Goal: Information Seeking & Learning: Learn about a topic

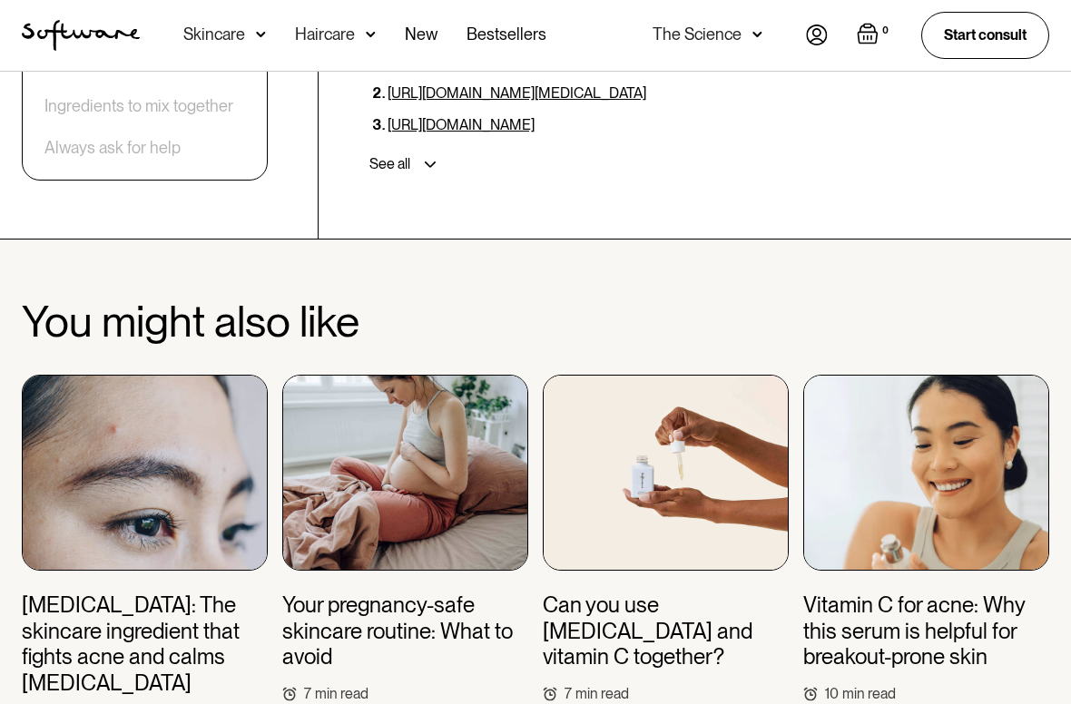
scroll to position [6046, 0]
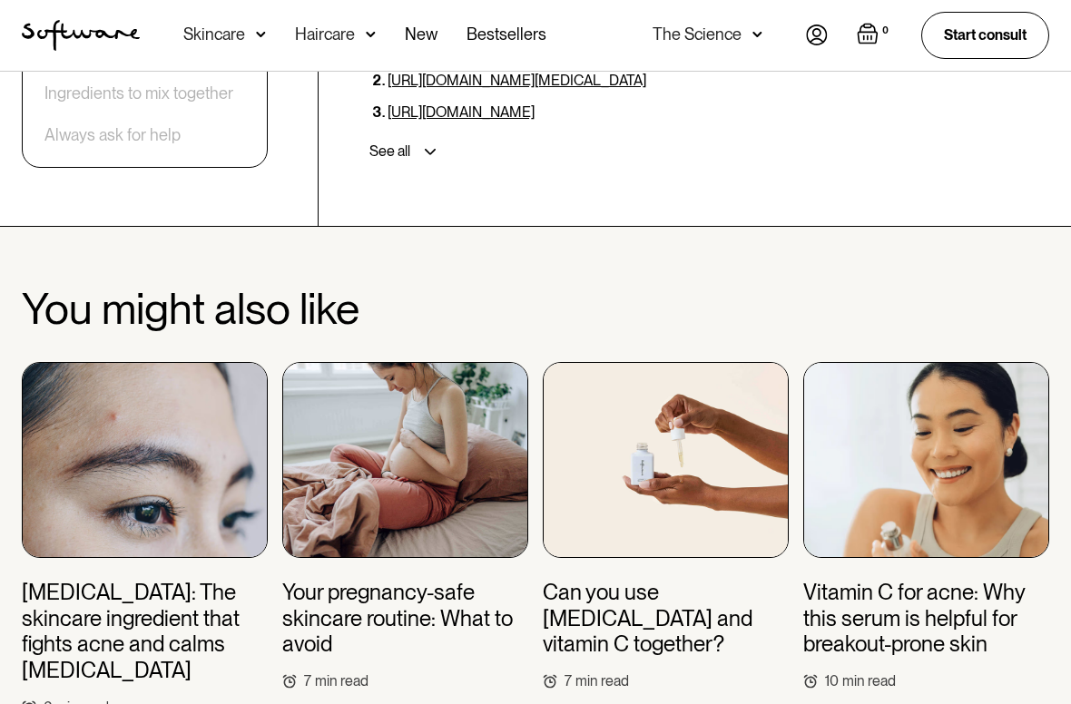
click at [53, 47] on img "home" at bounding box center [81, 35] width 118 height 31
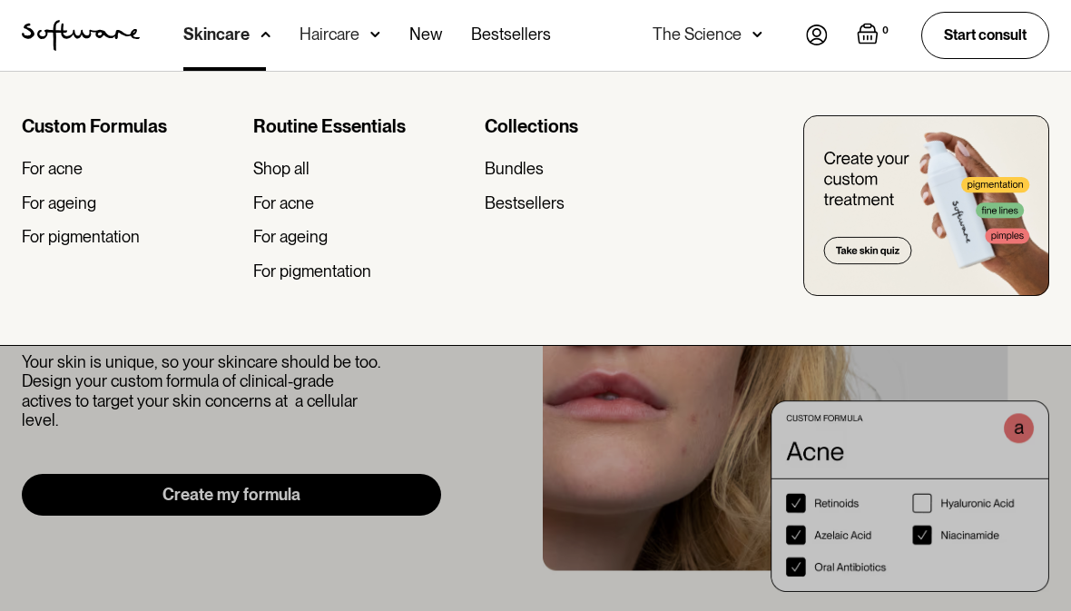
click at [260, 205] on div "For acne" at bounding box center [283, 203] width 61 height 20
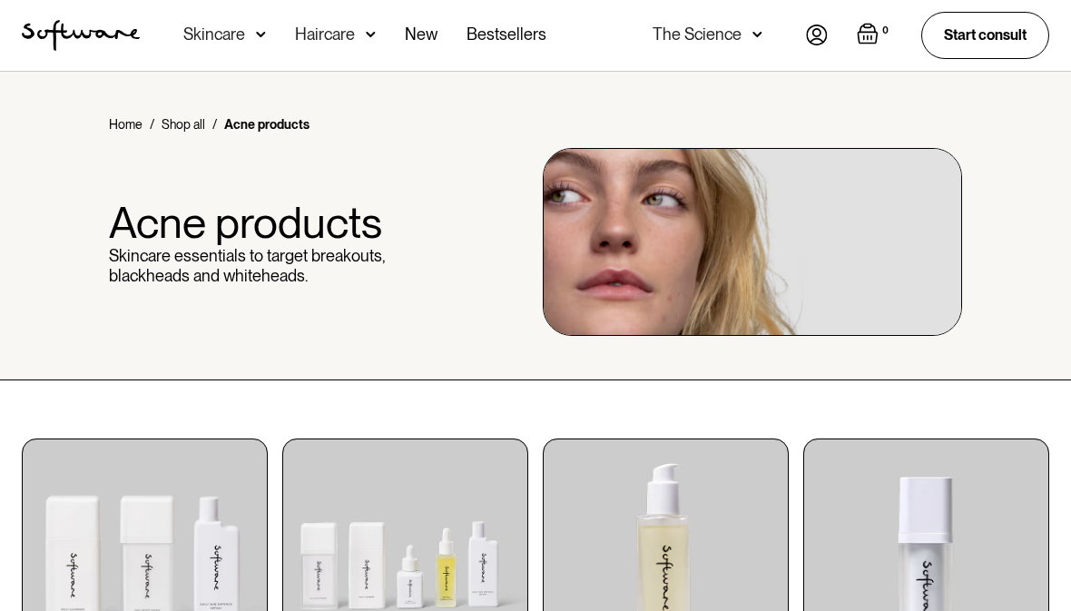
click at [180, 57] on nav "Acne Ageing Pigmentation Everyday care Hair Loss Learn Skincare Custom Formulas…" at bounding box center [473, 35] width 666 height 71
click at [187, 41] on div "Skincare" at bounding box center [214, 34] width 62 height 18
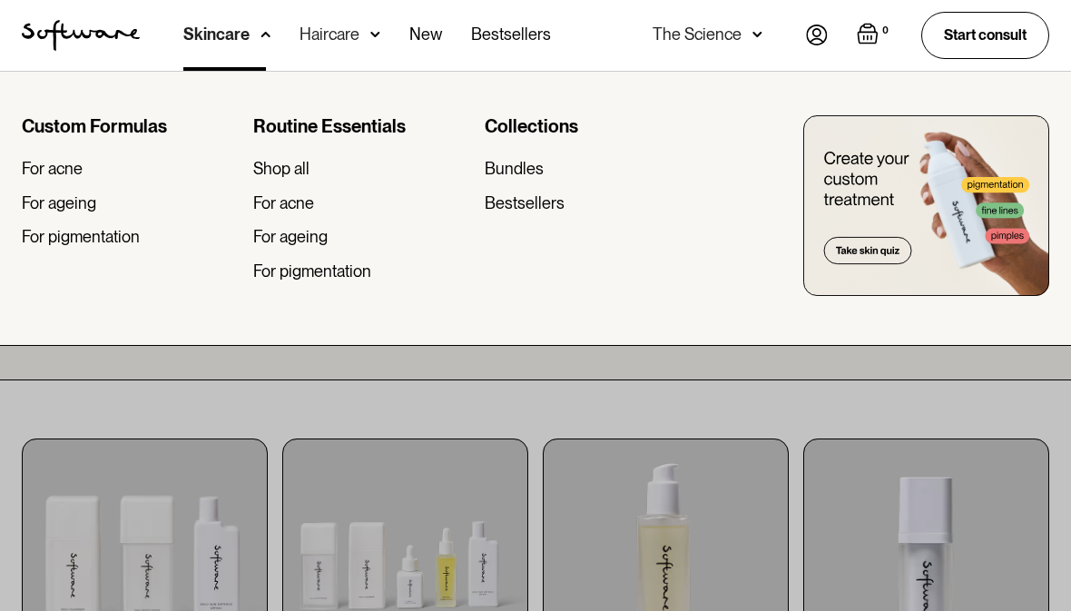
click at [35, 162] on div "For acne" at bounding box center [52, 169] width 61 height 20
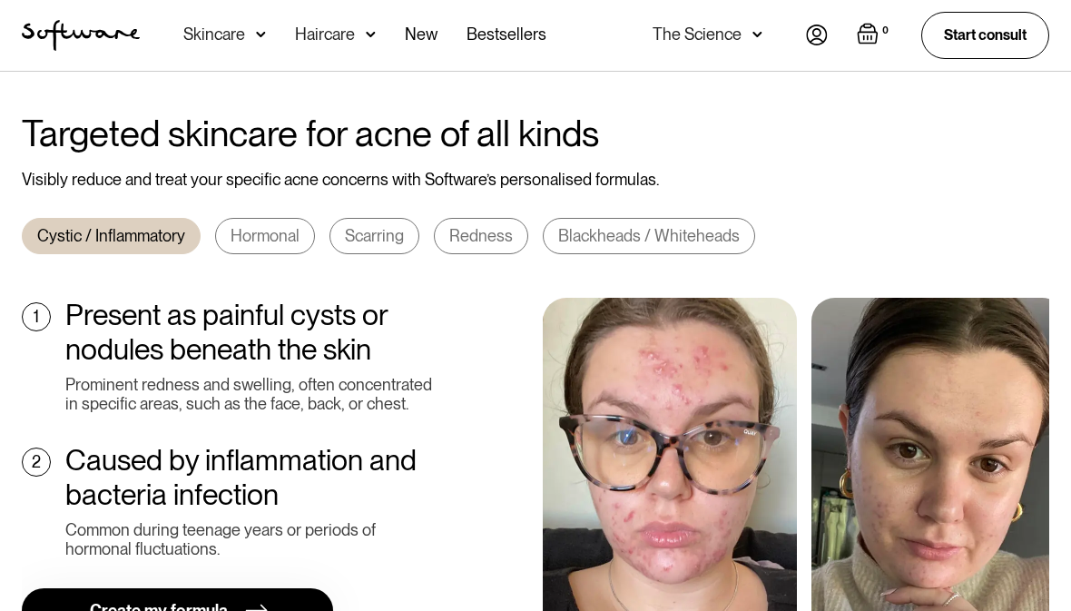
scroll to position [620, 0]
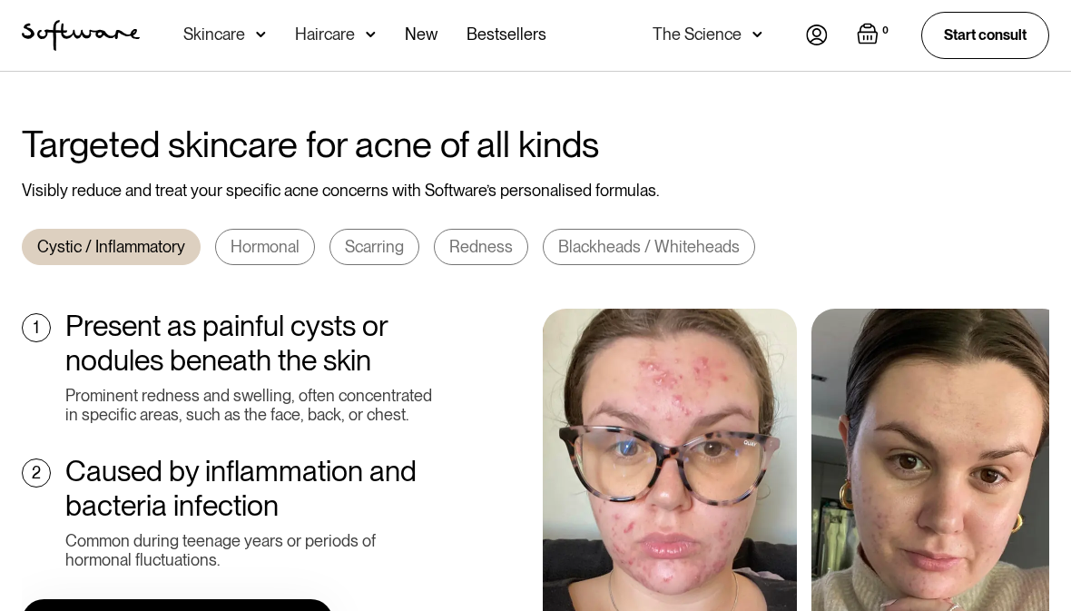
click at [224, 231] on link "Hormonal" at bounding box center [265, 247] width 100 height 36
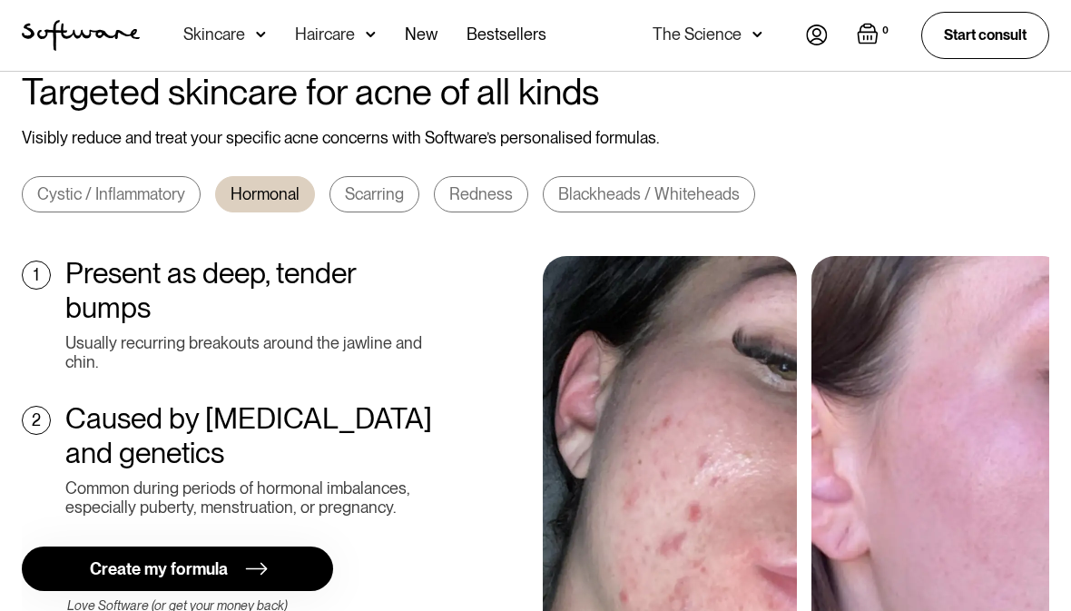
scroll to position [672, 0]
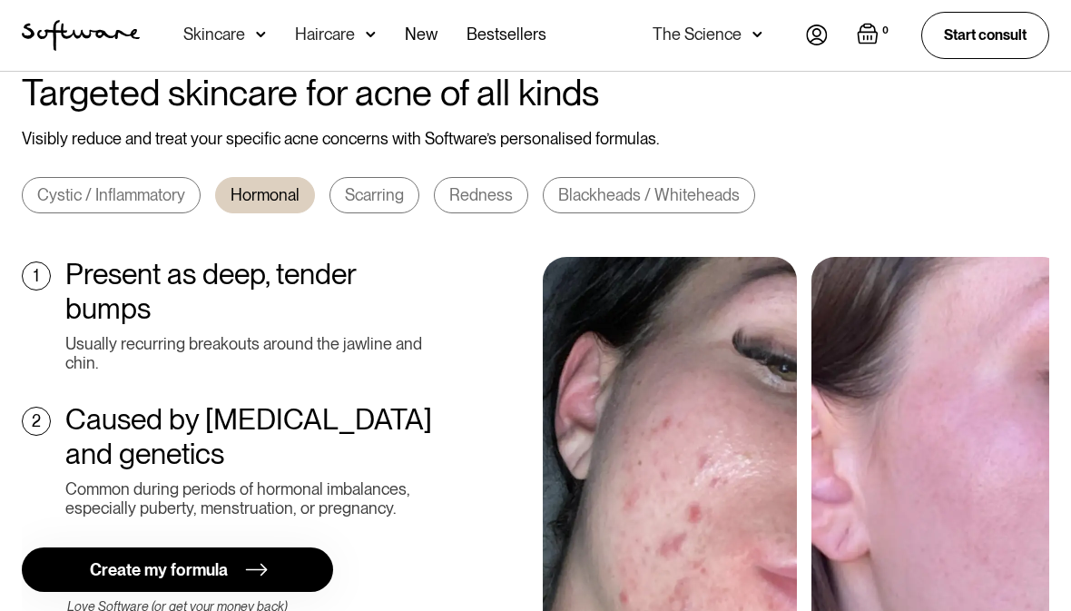
click at [38, 185] on div "Cystic / Inflammatory" at bounding box center [111, 195] width 148 height 20
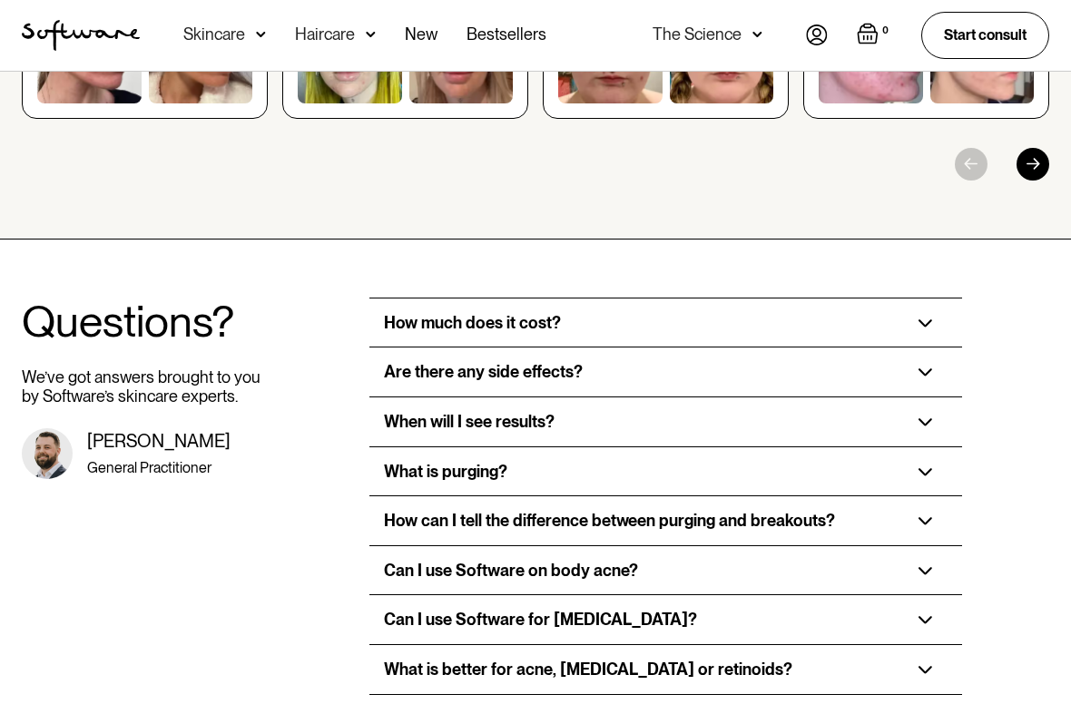
scroll to position [2835, 0]
click at [939, 299] on div "How much does it cost?" at bounding box center [666, 323] width 594 height 49
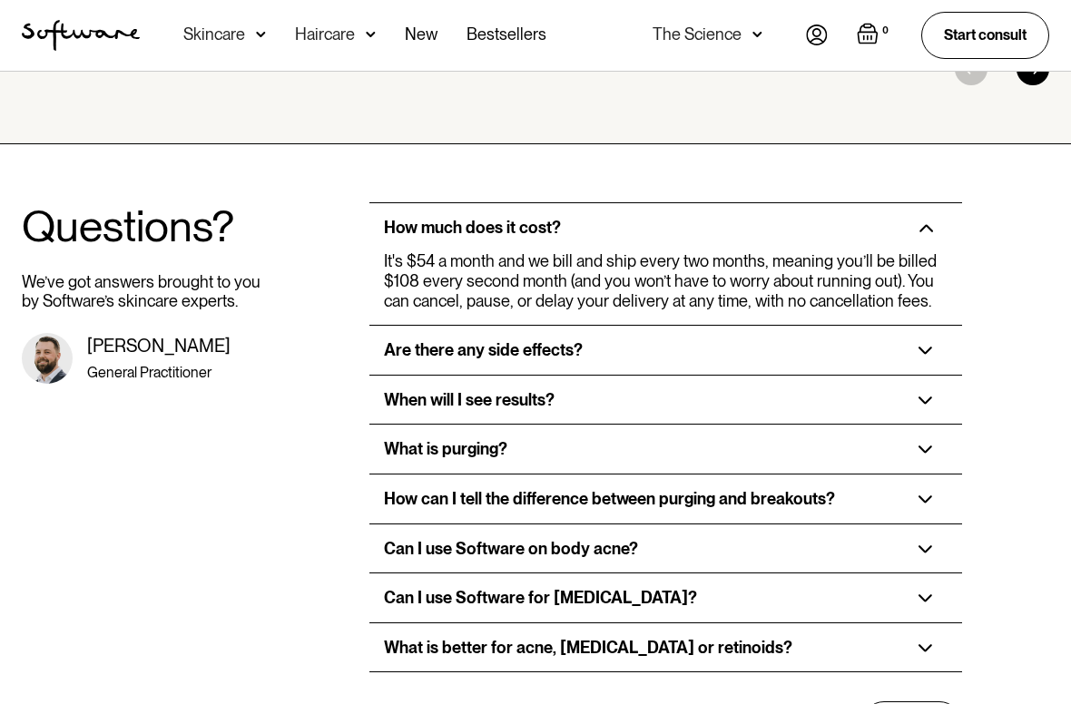
scroll to position [2941, 0]
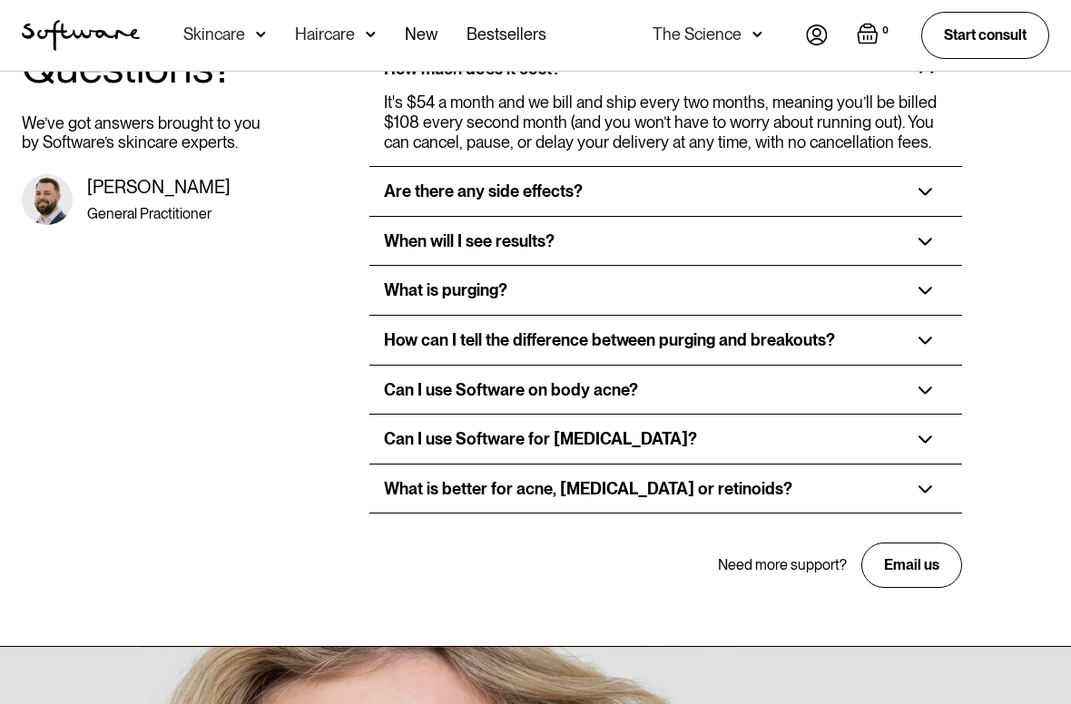
click at [932, 267] on div "What is purging?" at bounding box center [666, 291] width 594 height 49
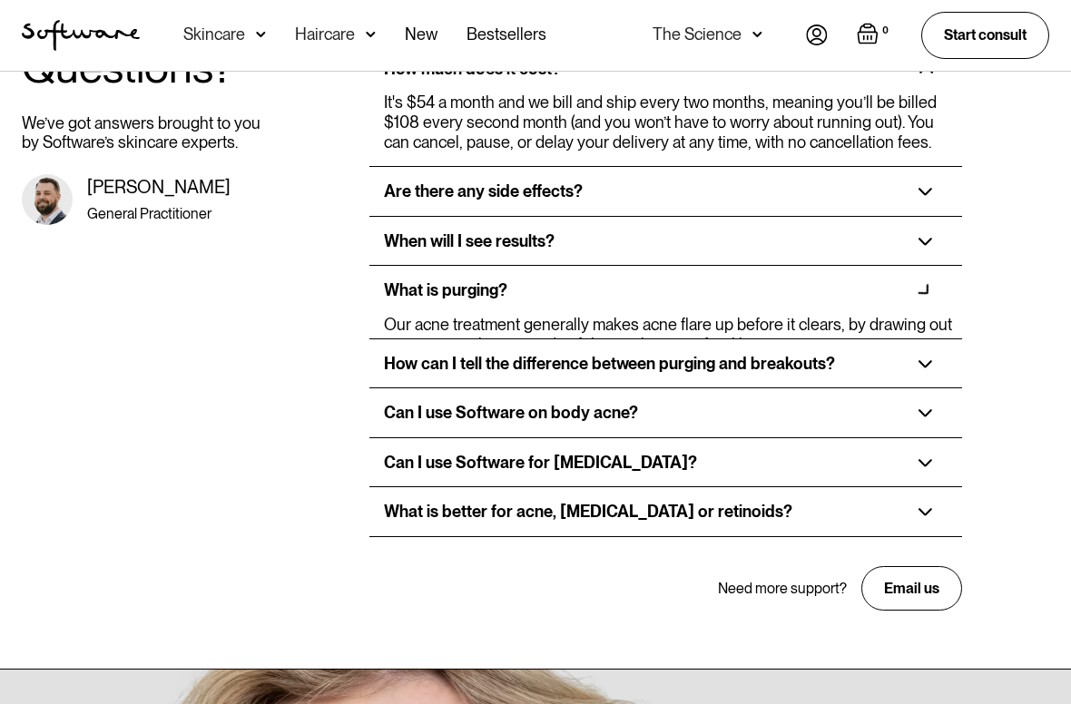
scroll to position [3089, 0]
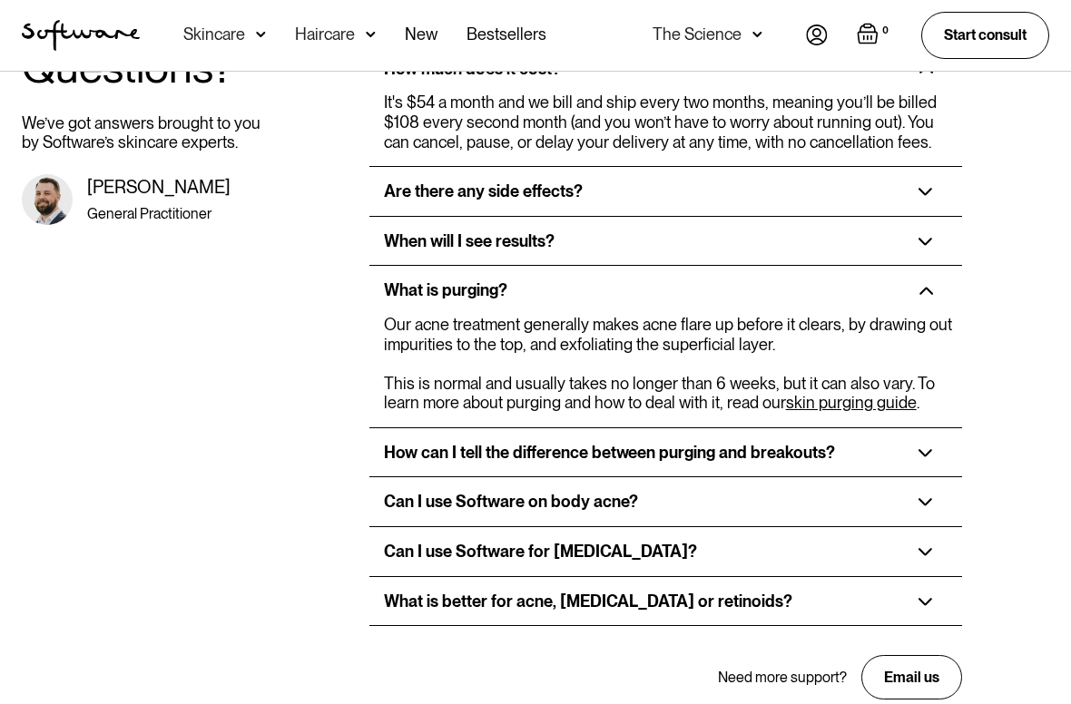
click at [929, 238] on img at bounding box center [926, 242] width 15 height 8
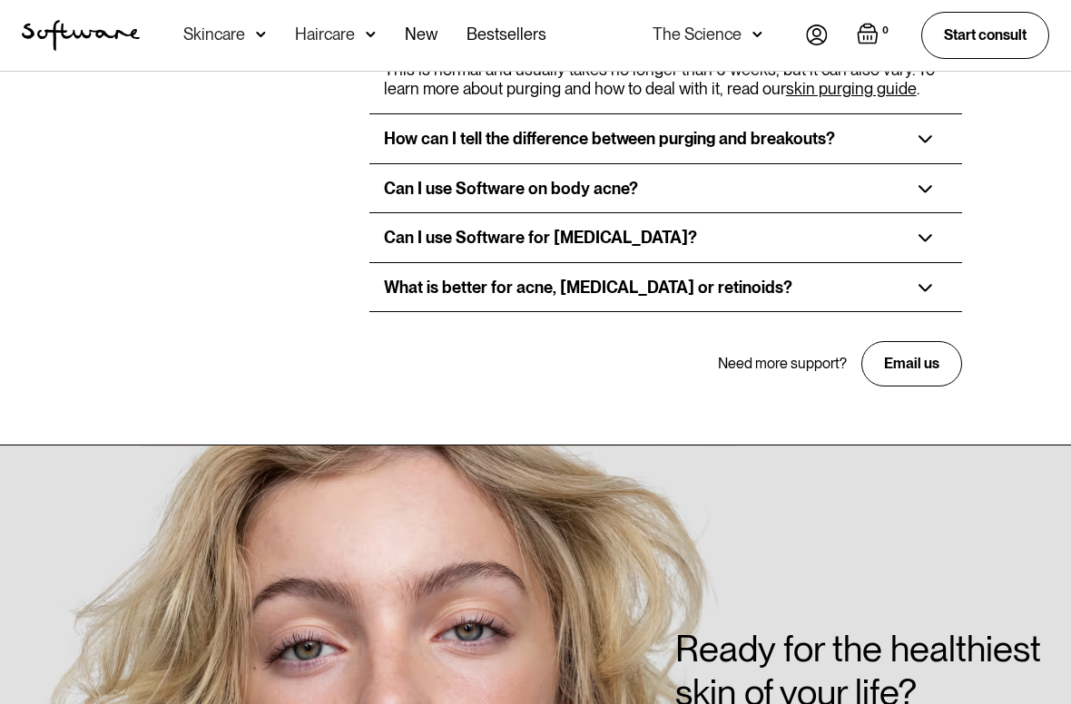
scroll to position [3579, 0]
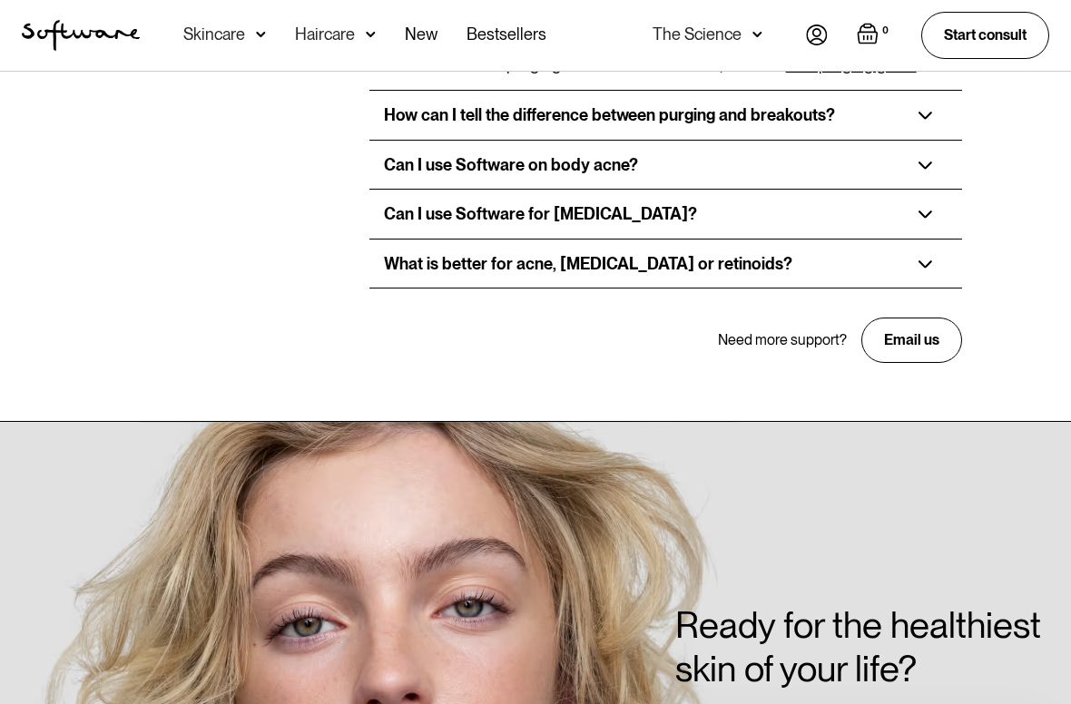
click at [936, 141] on div "Can I use Software on body acne?" at bounding box center [666, 165] width 594 height 49
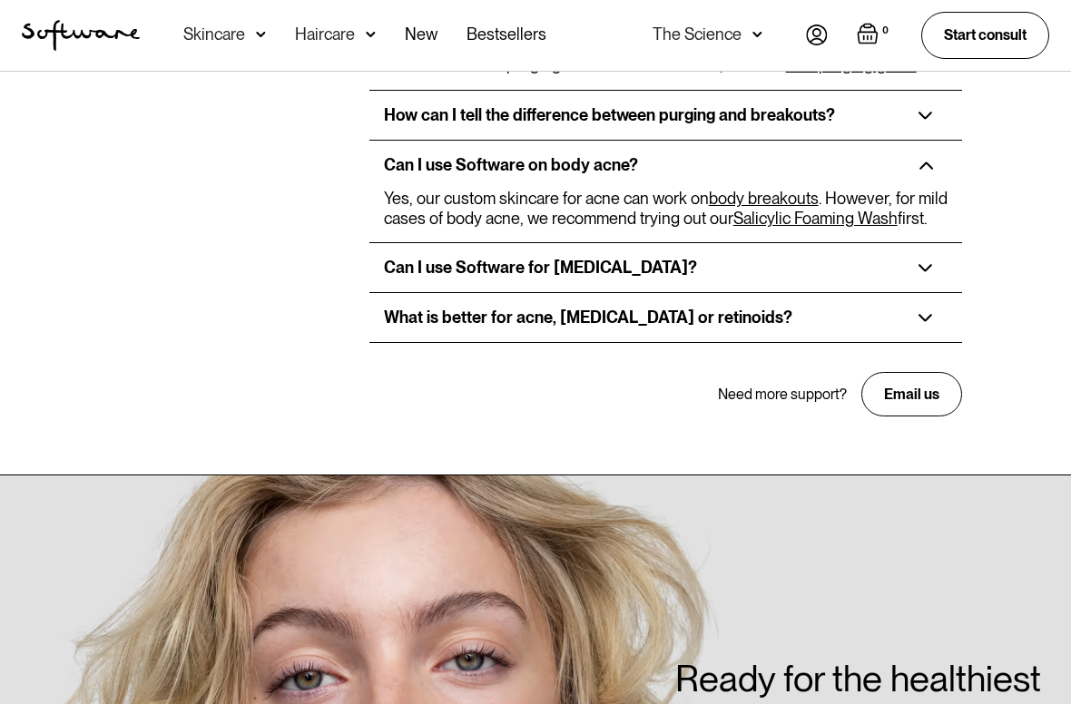
click at [929, 264] on img at bounding box center [926, 268] width 15 height 8
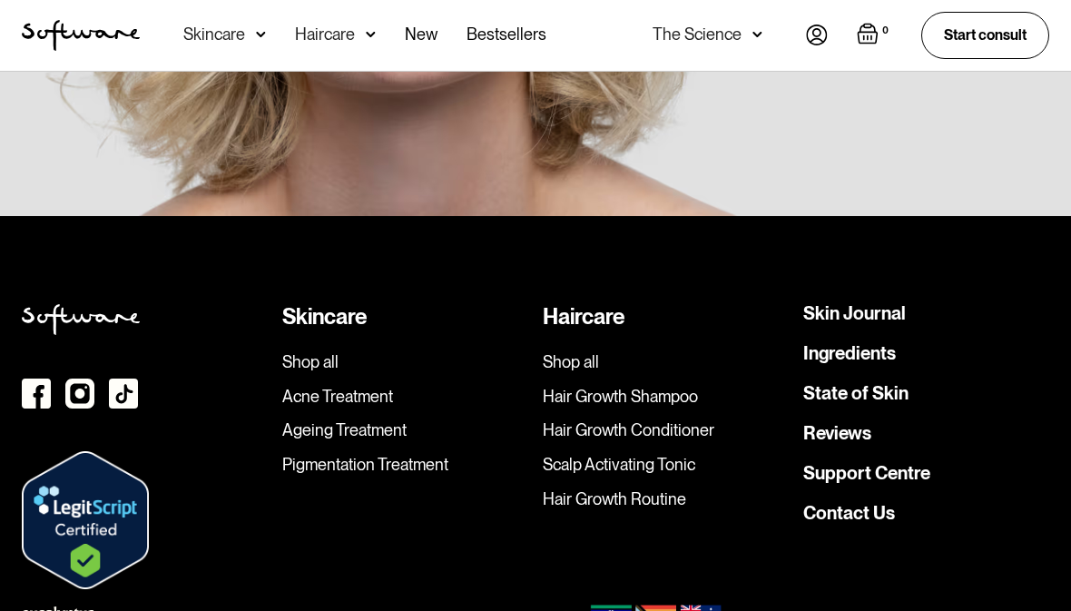
scroll to position [4486, 0]
